Goal: Communication & Community: Participate in discussion

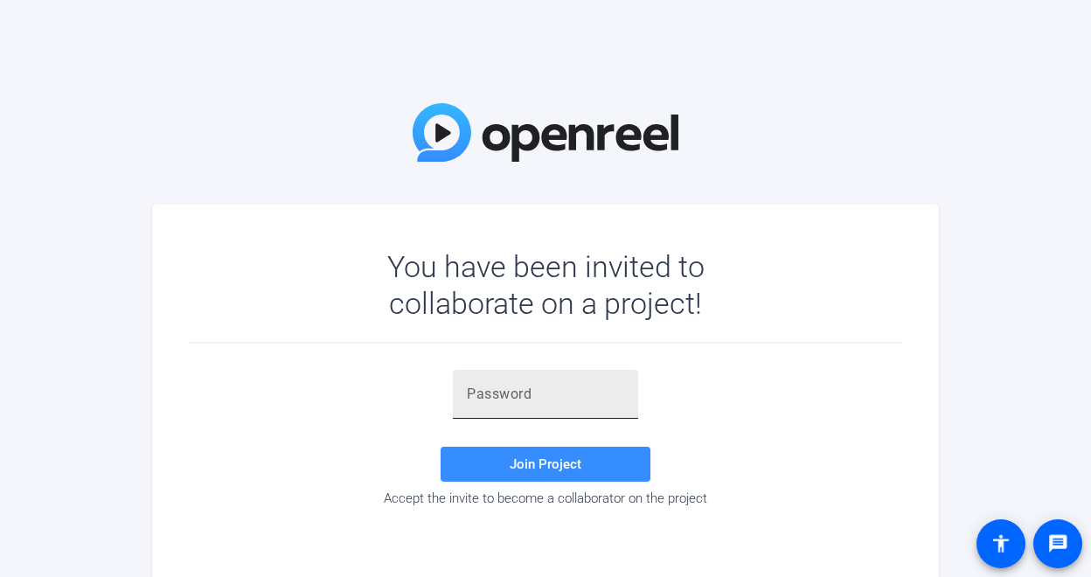
click at [537, 406] on div at bounding box center [545, 394] width 157 height 49
paste input "$3d3$3"
type input "$3d3$3"
click at [575, 461] on span "Join Project" at bounding box center [546, 464] width 72 height 16
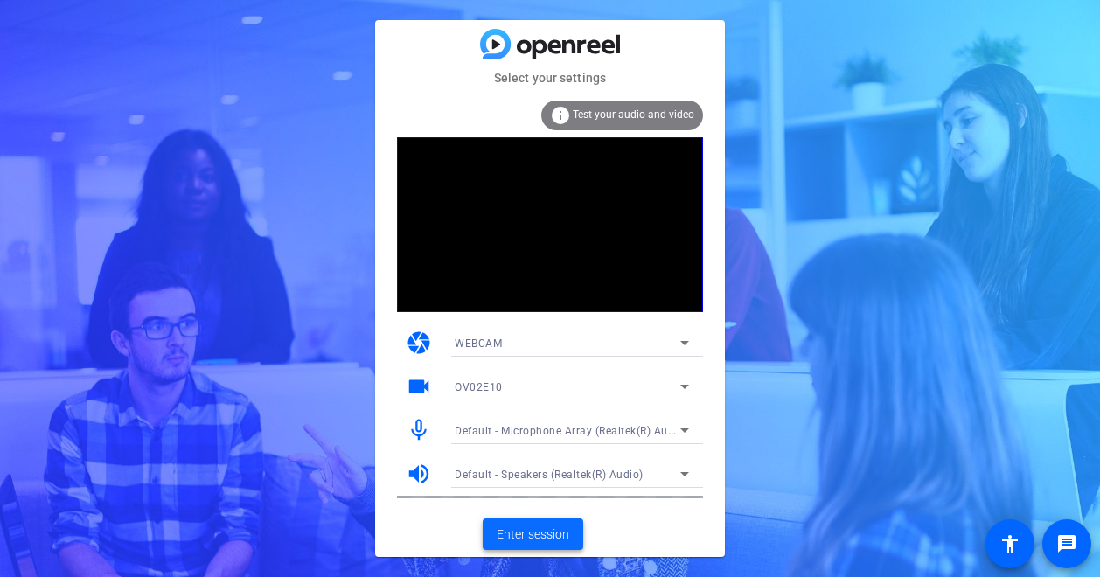
click at [523, 544] on span at bounding box center [533, 534] width 101 height 42
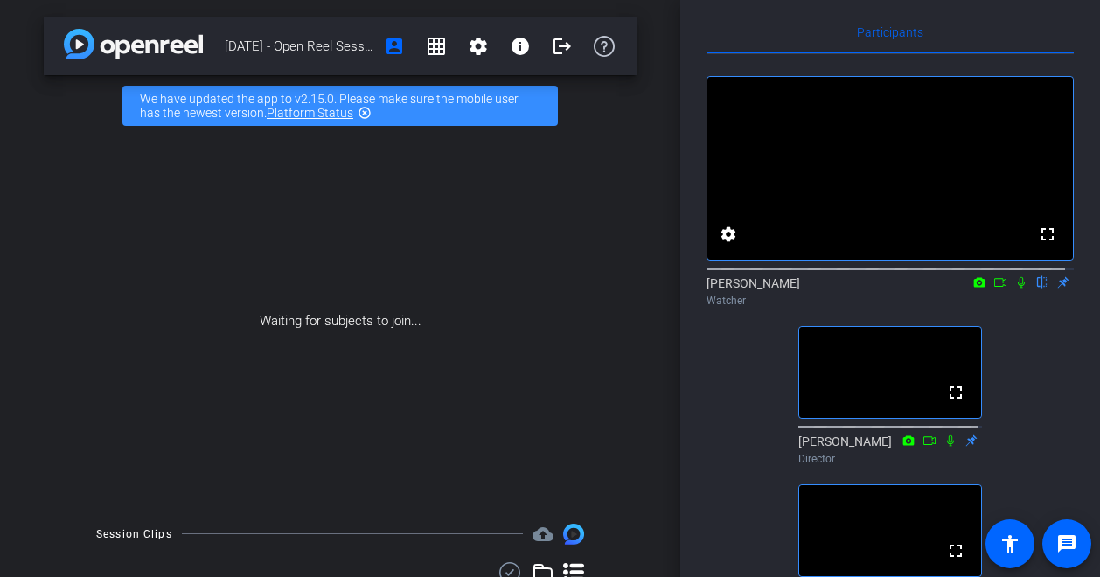
scroll to position [9, 0]
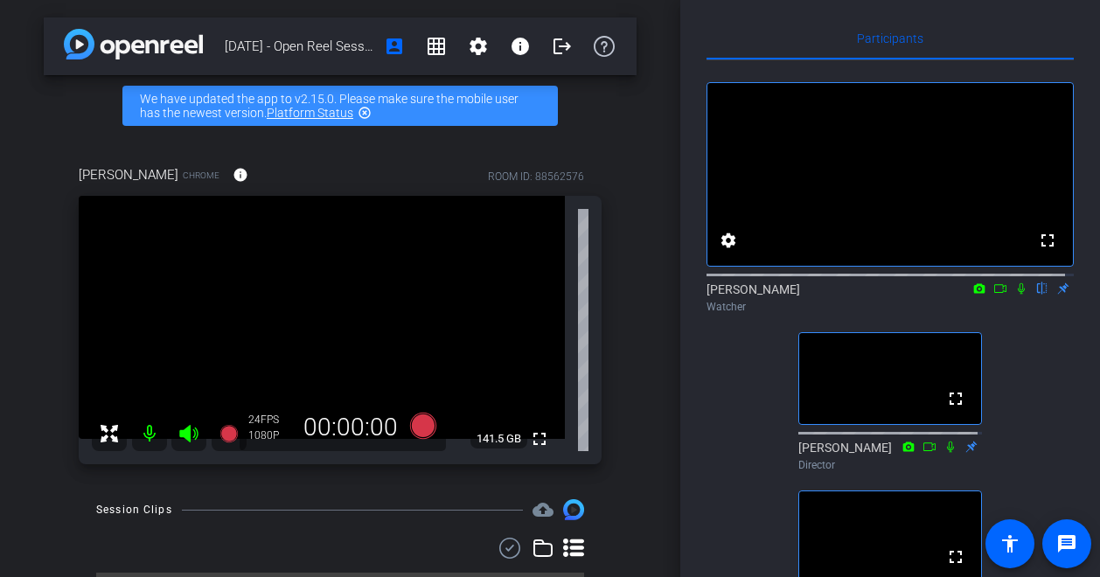
click at [974, 293] on icon at bounding box center [979, 288] width 11 height 10
click at [1013, 311] on div at bounding box center [550, 288] width 1100 height 577
click at [1014, 295] on icon at bounding box center [1021, 288] width 14 height 12
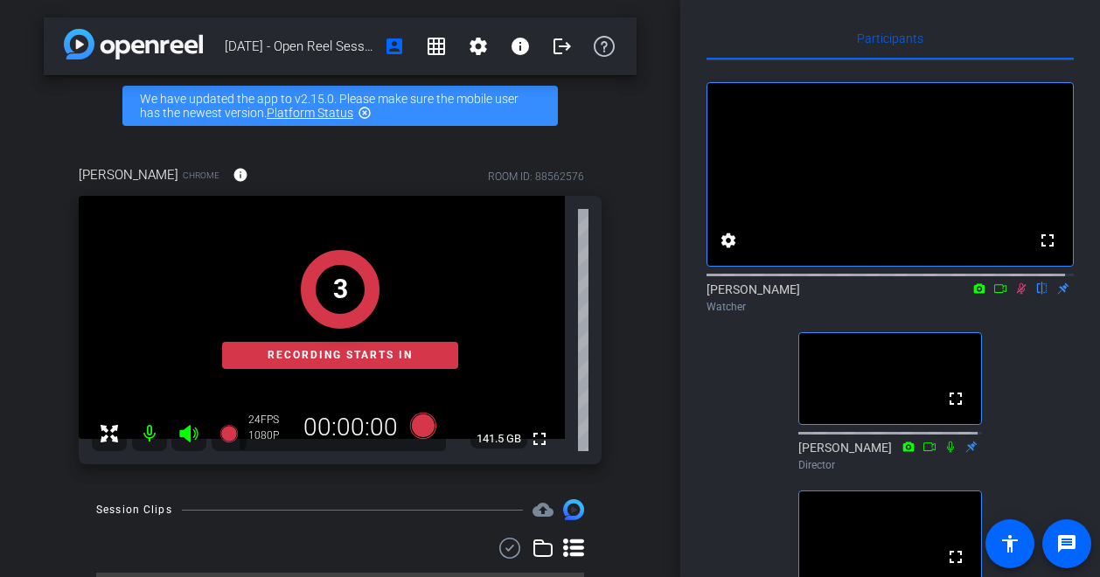
click at [994, 293] on icon at bounding box center [1000, 288] width 12 height 9
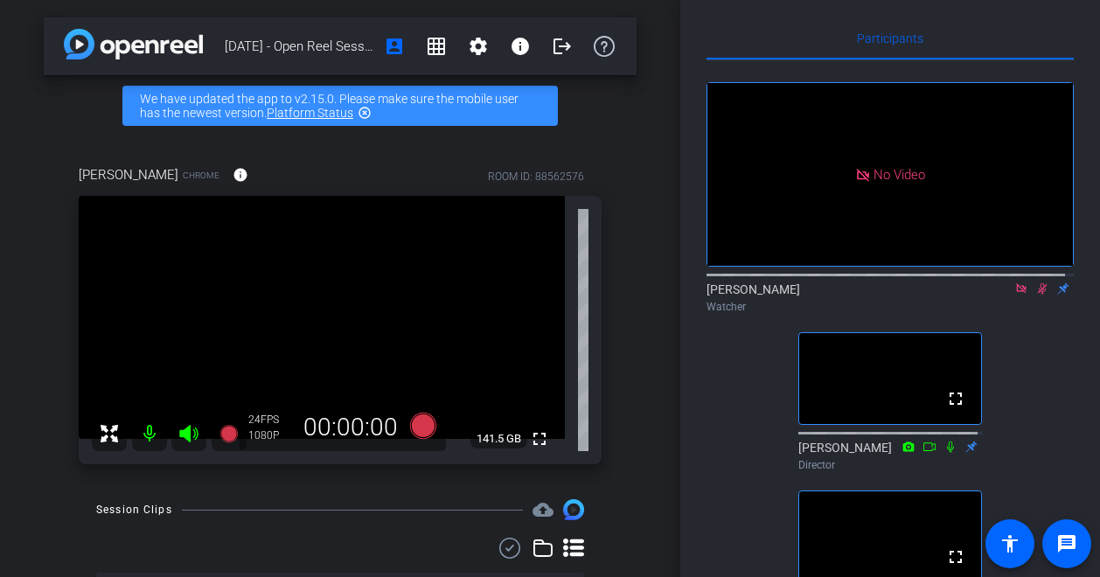
click at [1011, 266] on div "No Video" at bounding box center [889, 174] width 365 height 183
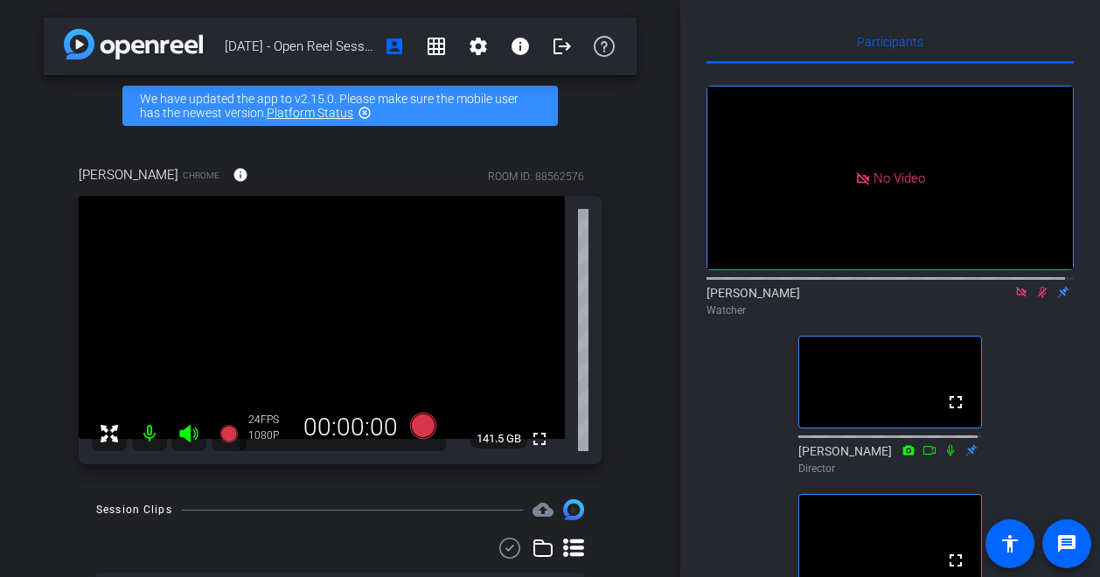
scroll to position [0, 0]
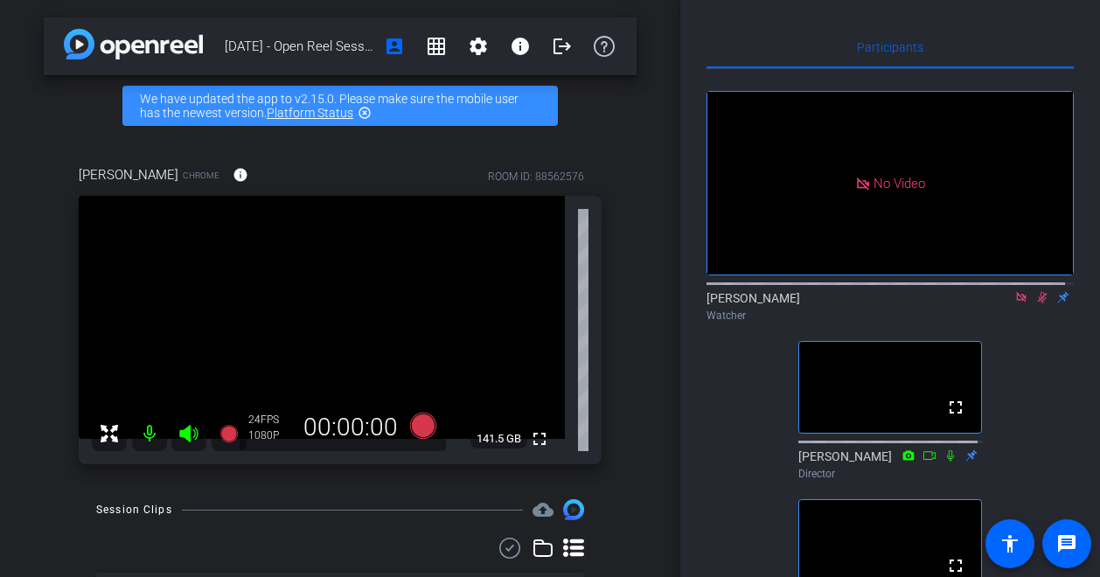
drag, startPoint x: 1012, startPoint y: 307, endPoint x: 1018, endPoint y: 262, distance: 45.0
click at [1018, 262] on div "No Video [PERSON_NAME] Watcher" at bounding box center [889, 210] width 367 height 238
click at [1035, 303] on icon at bounding box center [1042, 297] width 14 height 12
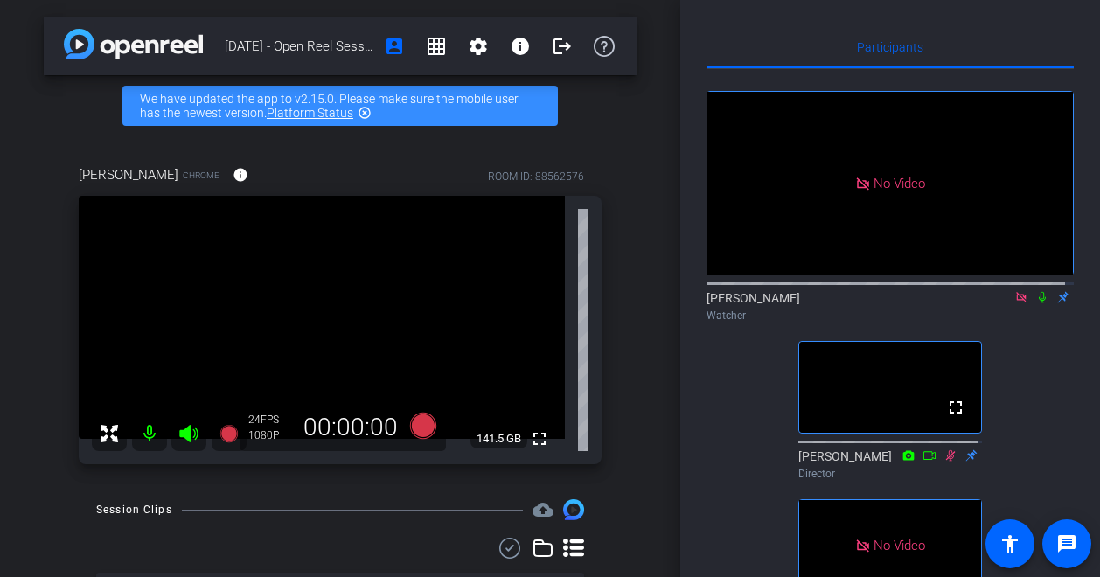
click at [1040, 305] on mat-icon at bounding box center [1042, 297] width 21 height 16
click at [1035, 303] on icon at bounding box center [1042, 297] width 14 height 12
click at [1039, 303] on icon at bounding box center [1042, 297] width 7 height 11
click at [1038, 303] on icon at bounding box center [1043, 297] width 10 height 11
click at [1032, 305] on mat-icon at bounding box center [1042, 297] width 21 height 16
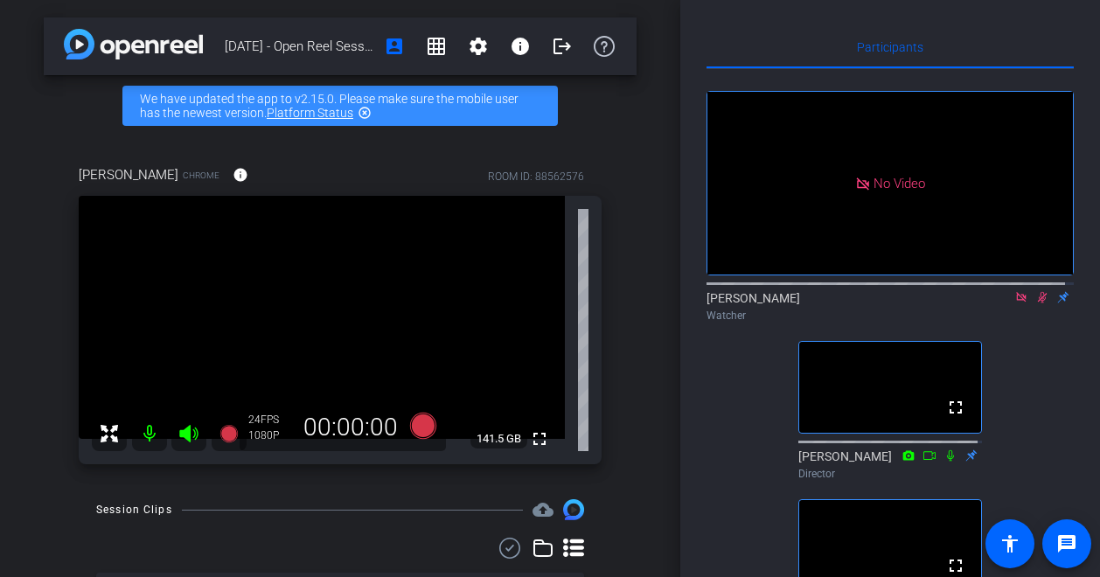
click at [1035, 303] on icon at bounding box center [1042, 297] width 14 height 12
click at [1032, 305] on mat-icon at bounding box center [1042, 297] width 21 height 16
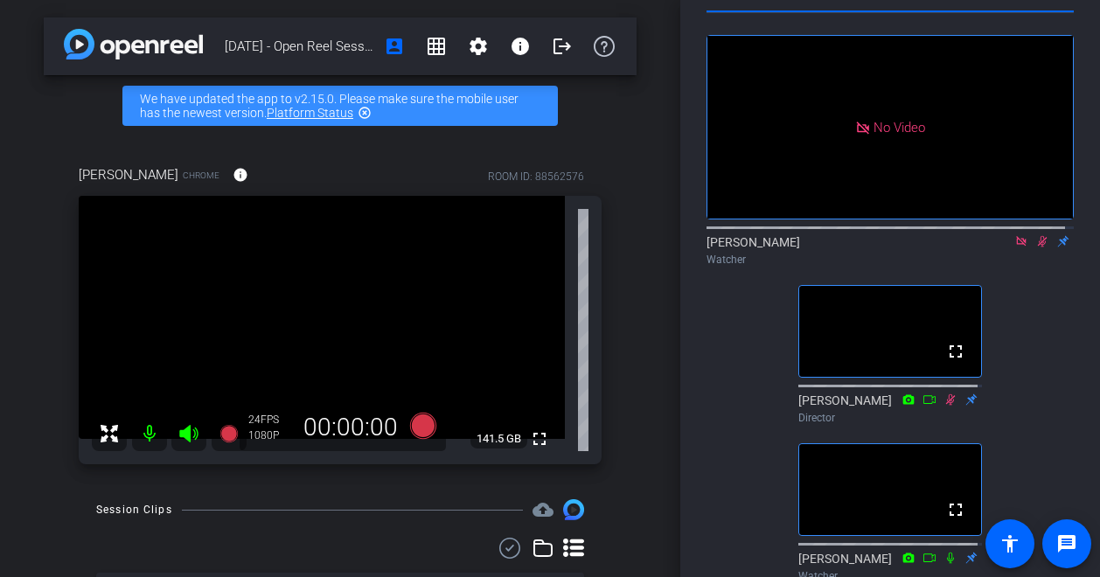
scroll to position [51, 0]
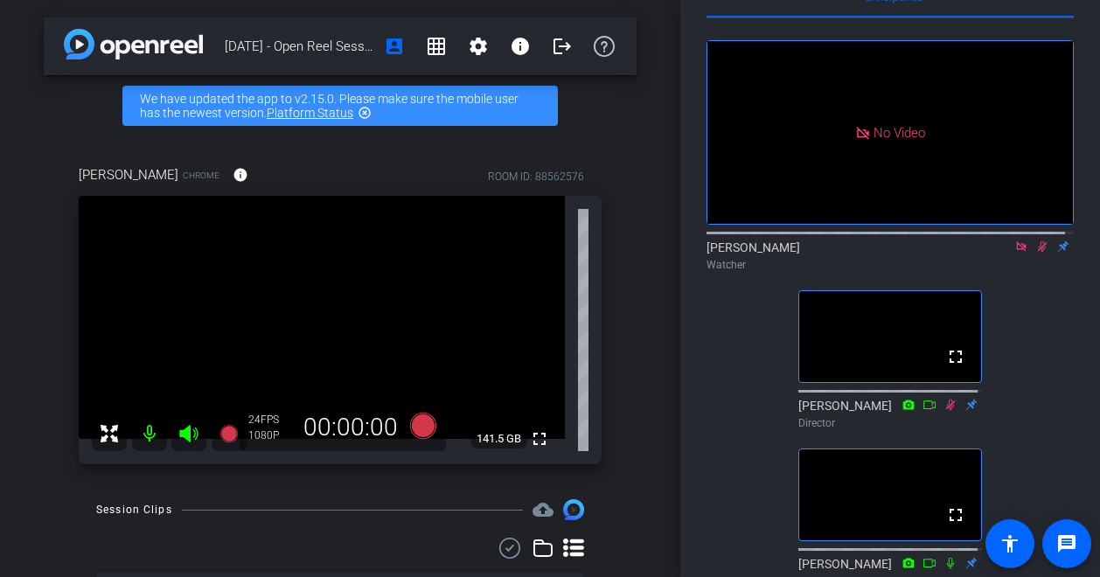
click at [1035, 253] on icon at bounding box center [1042, 246] width 14 height 12
click at [1032, 254] on mat-icon at bounding box center [1042, 247] width 21 height 16
